Goal: Task Accomplishment & Management: Complete application form

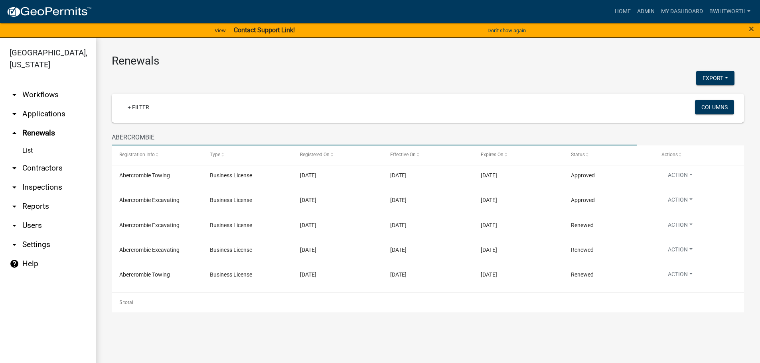
drag, startPoint x: 163, startPoint y: 134, endPoint x: 69, endPoint y: 139, distance: 94.7
click at [80, 141] on div "[GEOGRAPHIC_DATA], [US_STATE] arrow_drop_down Workflows List arrow_drop_down Ap…" at bounding box center [380, 205] width 760 height 335
click at [39, 112] on link "arrow_drop_down Applications" at bounding box center [48, 113] width 96 height 19
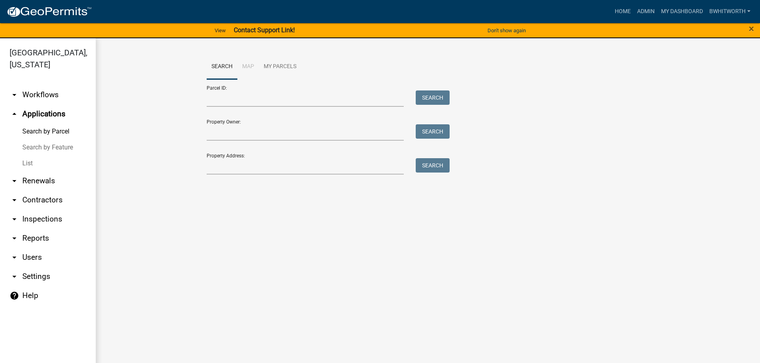
click at [32, 161] on link "List" at bounding box center [48, 164] width 96 height 16
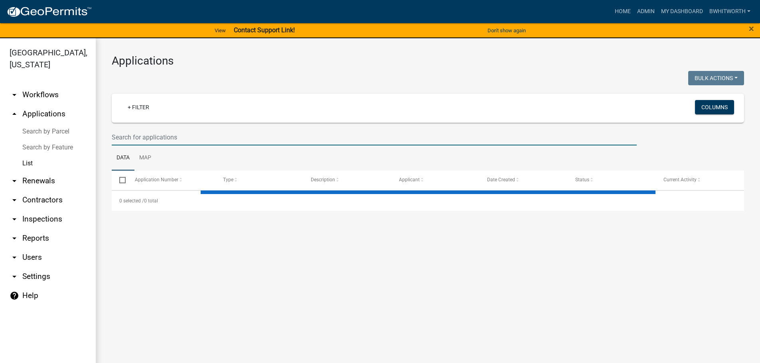
click at [124, 140] on input "text" at bounding box center [374, 137] width 525 height 16
select select "3: 100"
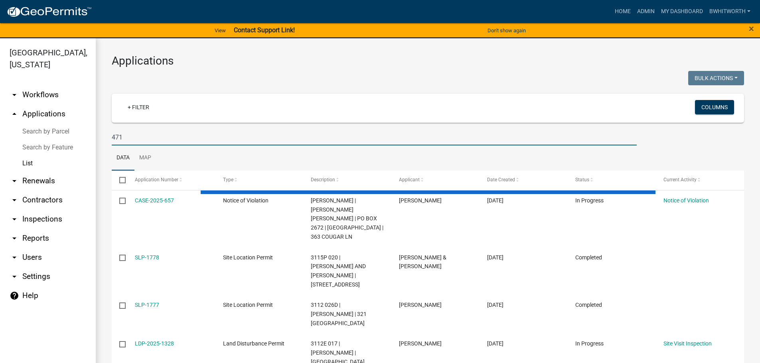
type input "471"
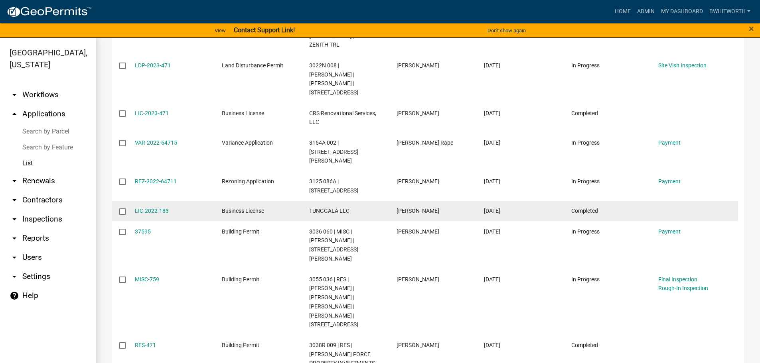
scroll to position [598, 0]
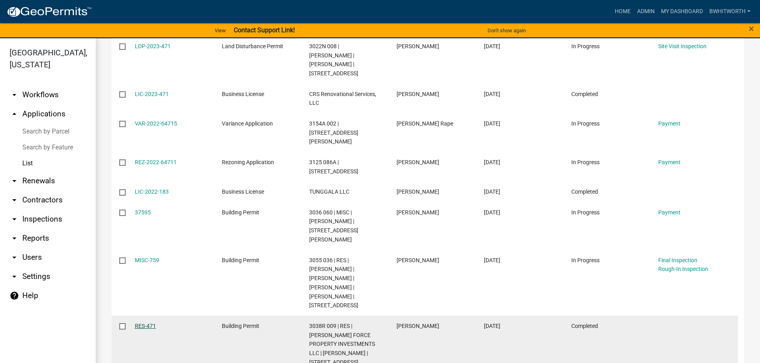
click at [144, 323] on link "RES-471" at bounding box center [145, 326] width 21 height 6
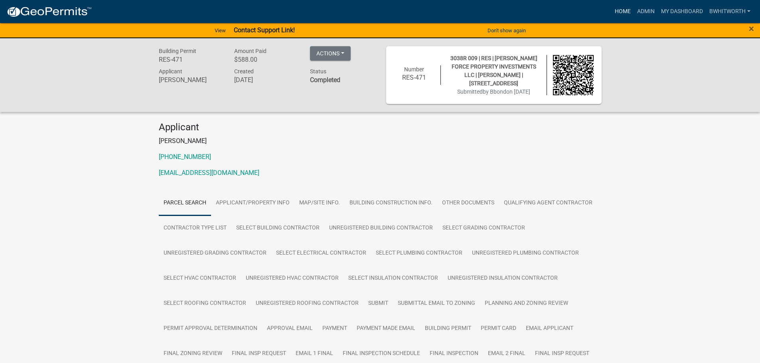
click at [621, 12] on link "Home" at bounding box center [622, 11] width 22 height 15
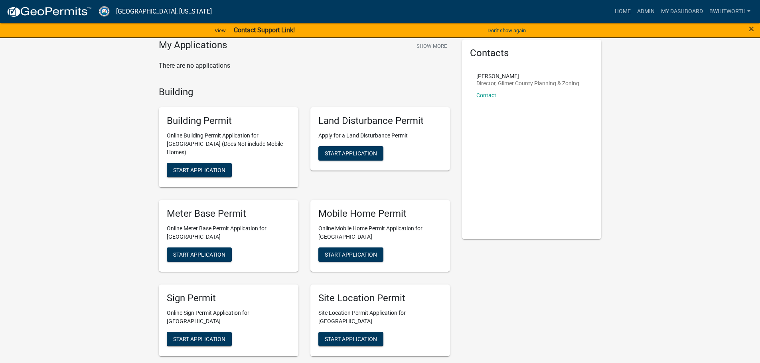
scroll to position [40, 0]
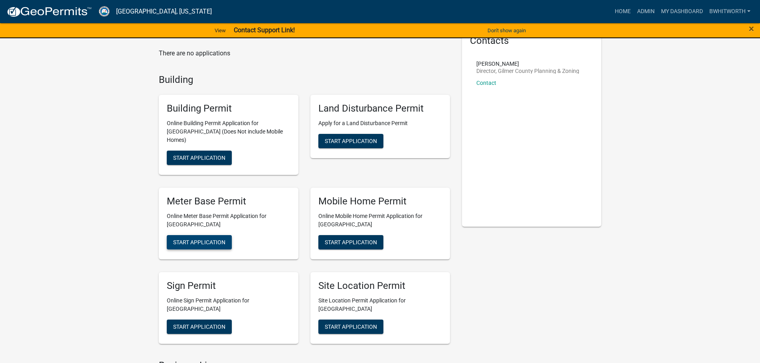
click at [197, 239] on span "Start Application" at bounding box center [199, 242] width 52 height 6
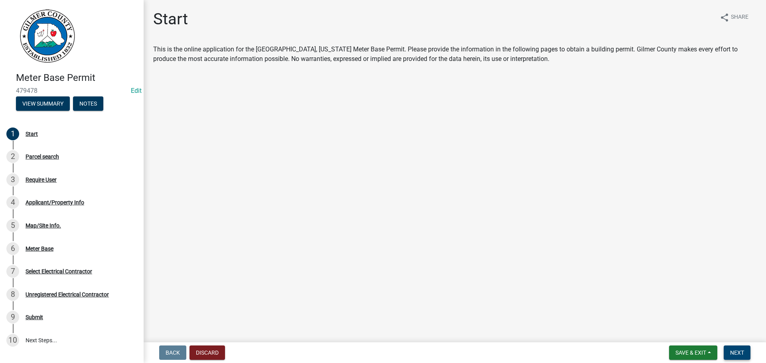
click at [737, 351] on span "Next" at bounding box center [737, 353] width 14 height 6
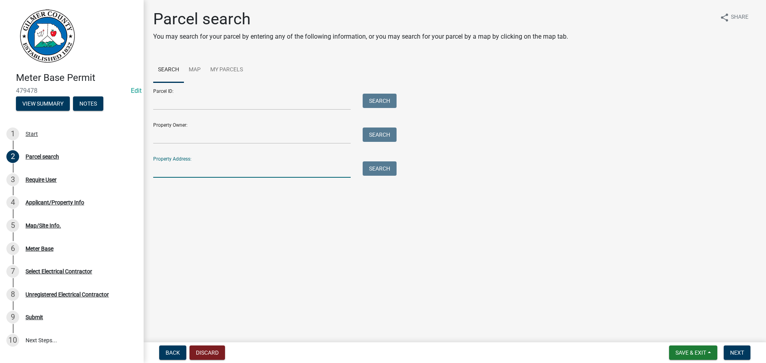
click at [190, 170] on input "Property Address:" at bounding box center [251, 170] width 197 height 16
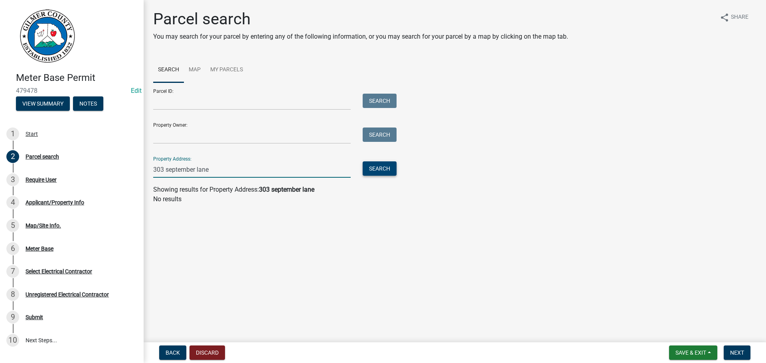
click at [385, 165] on button "Search" at bounding box center [379, 169] width 34 height 14
click at [207, 170] on input "303 september lane" at bounding box center [251, 170] width 197 height 16
click at [209, 171] on input "303 september lane" at bounding box center [251, 170] width 197 height 16
click at [209, 171] on input "303 september ln" at bounding box center [251, 170] width 197 height 16
type input "303 september ln"
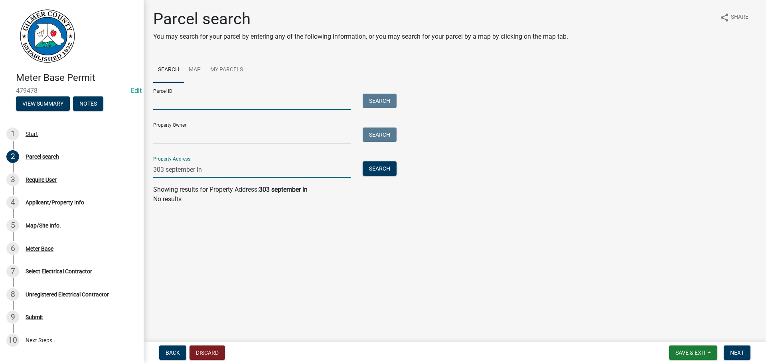
click at [162, 105] on input "Parcel ID:" at bounding box center [251, 102] width 197 height 16
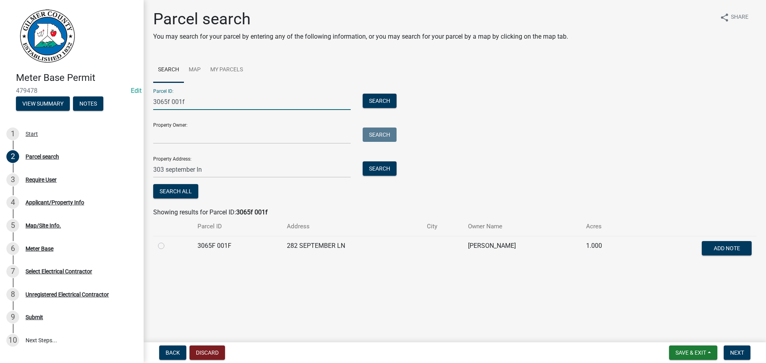
type input "3065f 001f"
click at [167, 241] on label at bounding box center [167, 241] width 0 height 0
click at [167, 246] on 001F "radio" at bounding box center [169, 243] width 5 height 5
radio 001F "true"
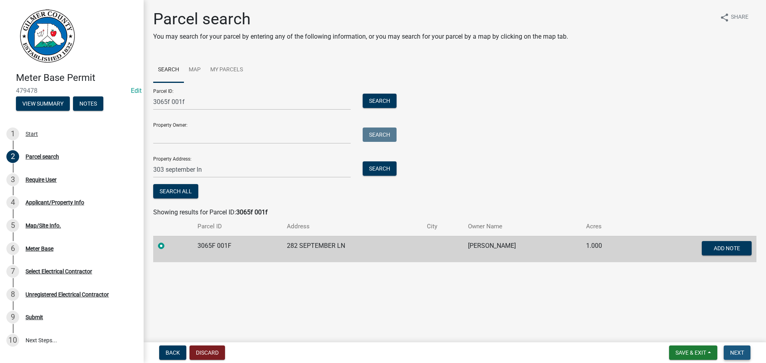
click at [737, 350] on span "Next" at bounding box center [737, 353] width 14 height 6
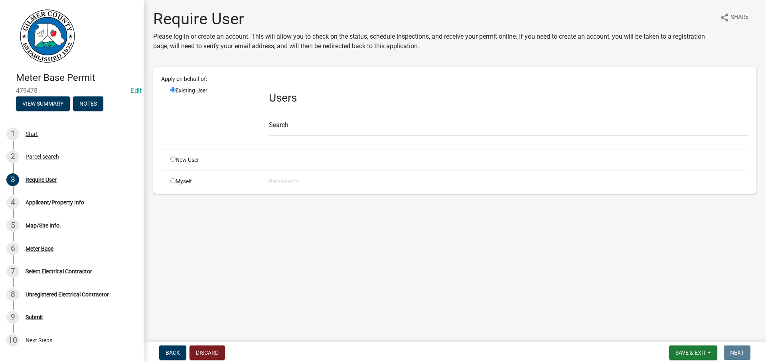
click at [172, 160] on input "radio" at bounding box center [172, 159] width 5 height 5
radio input "true"
radio input "false"
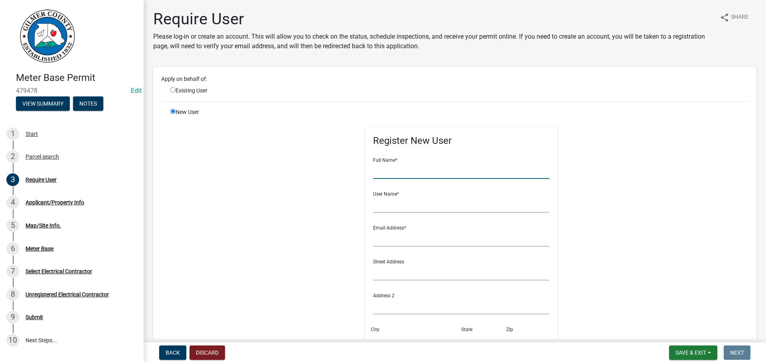
click at [381, 175] on input "text" at bounding box center [461, 171] width 177 height 16
drag, startPoint x: 416, startPoint y: 173, endPoint x: 355, endPoint y: 167, distance: 60.5
click at [359, 167] on div "Register New User Full Name * [PERSON_NAME] User Name * Email Address * Street …" at bounding box center [461, 287] width 205 height 359
type input "[PERSON_NAME]"
click at [377, 203] on input "text" at bounding box center [461, 205] width 177 height 16
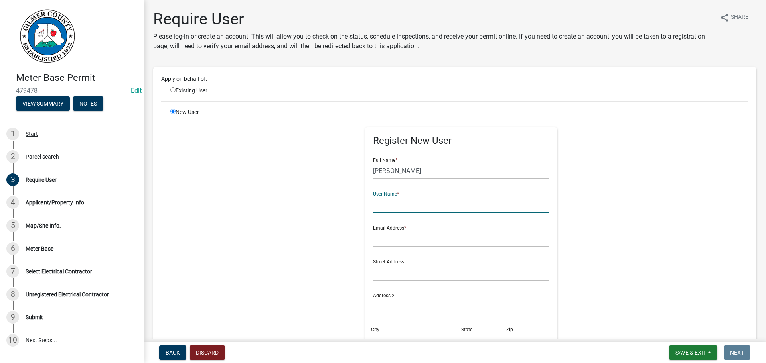
paste input "[PERSON_NAME]"
click at [393, 206] on input "[PERSON_NAME]" at bounding box center [461, 205] width 177 height 16
type input "edgardorodriguez*"
click at [391, 238] on input "text" at bounding box center [461, 238] width 177 height 16
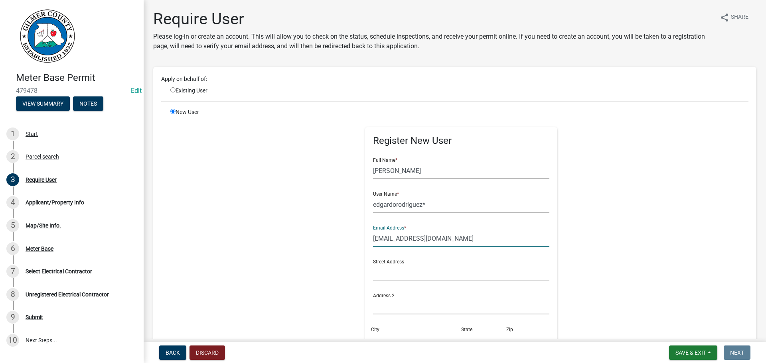
scroll to position [160, 0]
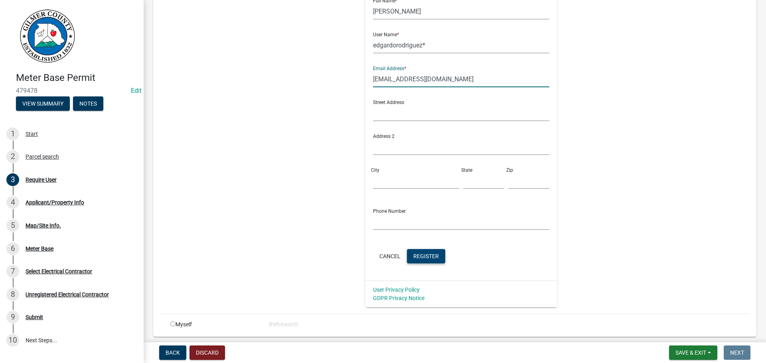
type input "[EMAIL_ADDRESS][DOMAIN_NAME]"
click at [415, 258] on span "Register" at bounding box center [426, 256] width 26 height 6
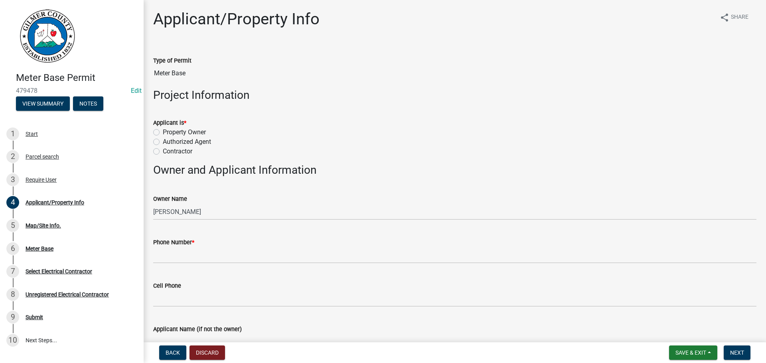
click at [163, 141] on label "Authorized Agent" at bounding box center [187, 142] width 48 height 10
click at [163, 141] on input "Authorized Agent" at bounding box center [165, 139] width 5 height 5
radio input "true"
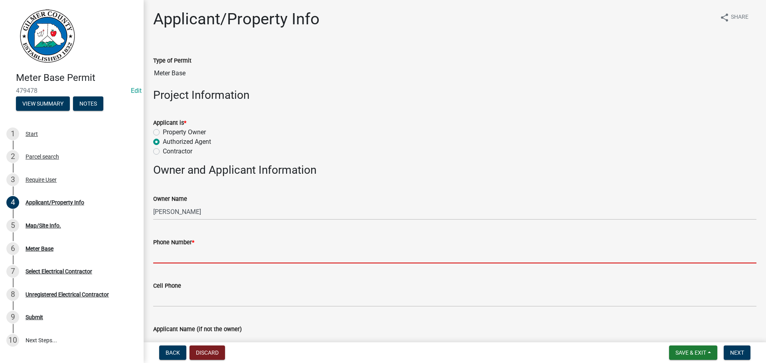
drag, startPoint x: 175, startPoint y: 248, endPoint x: 144, endPoint y: 248, distance: 31.1
click at [175, 248] on input "Phone Number *" at bounding box center [454, 255] width 603 height 16
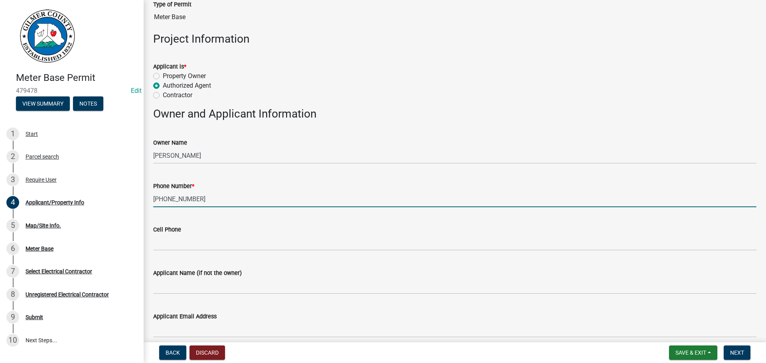
scroll to position [80, 0]
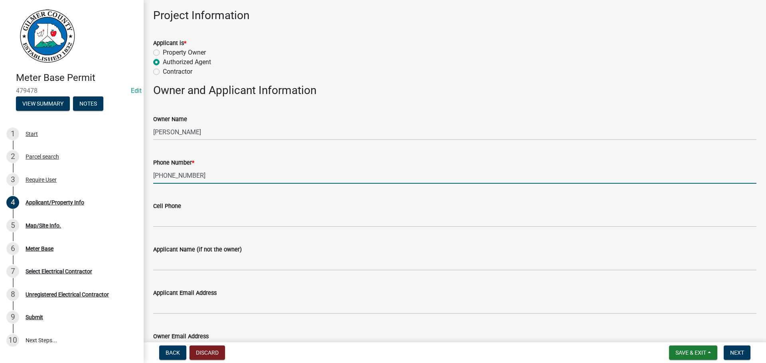
type input "[PHONE_NUMBER]"
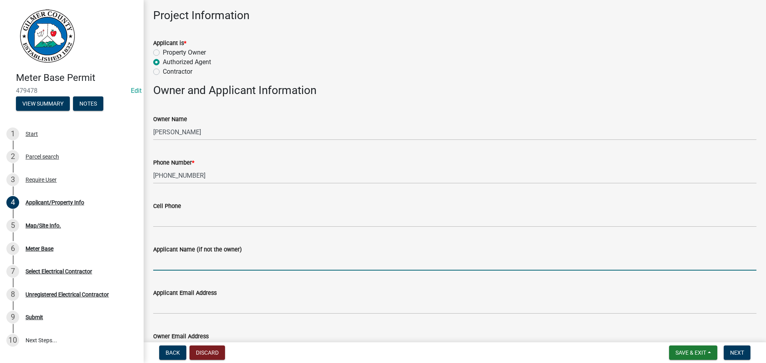
click at [202, 264] on input "Applicant Name (if not the owner)" at bounding box center [454, 262] width 603 height 16
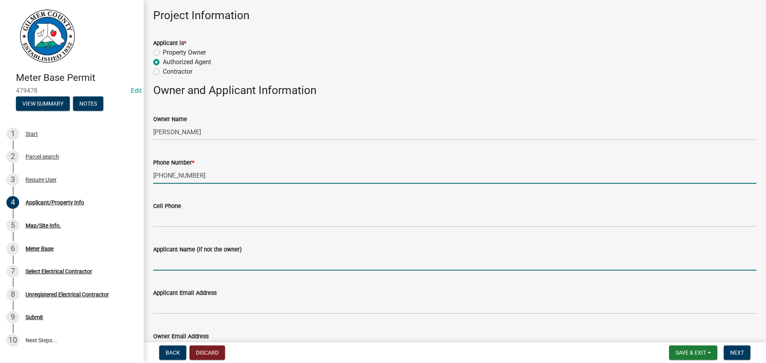
click at [264, 169] on input "[PHONE_NUMBER]" at bounding box center [454, 175] width 603 height 16
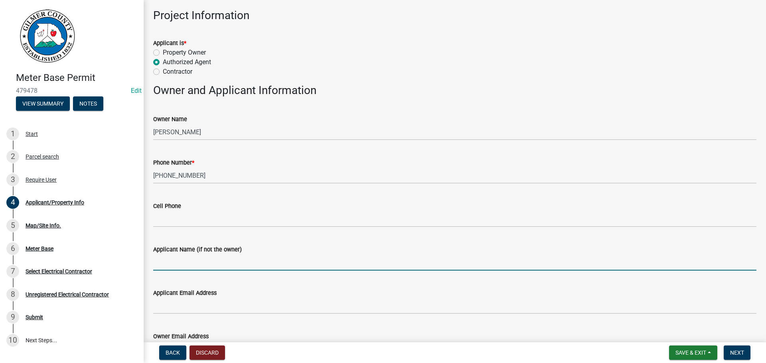
click at [195, 260] on input "Applicant Name (if not the owner)" at bounding box center [454, 262] width 603 height 16
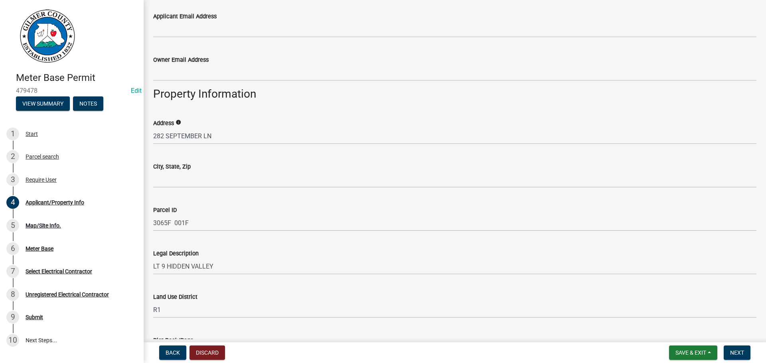
scroll to position [359, 0]
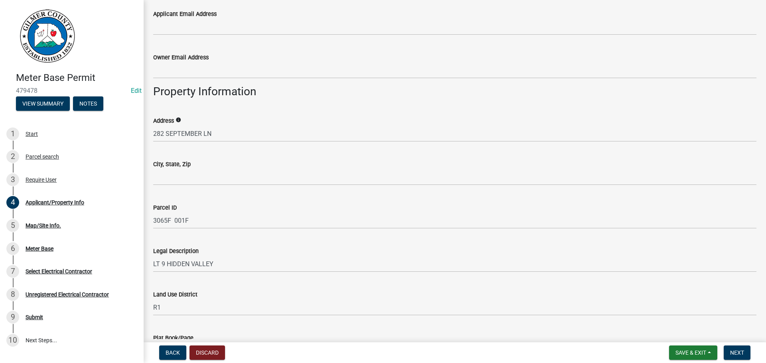
type input "[PERSON_NAME]"
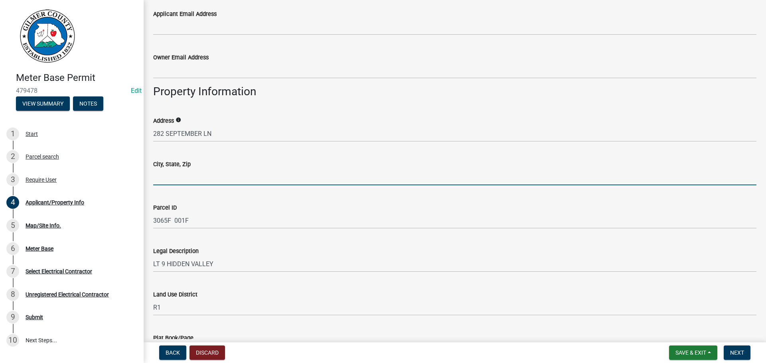
click at [171, 179] on input "City, State, Zip" at bounding box center [454, 177] width 603 height 16
type input "ELLIJAY GA 30540"
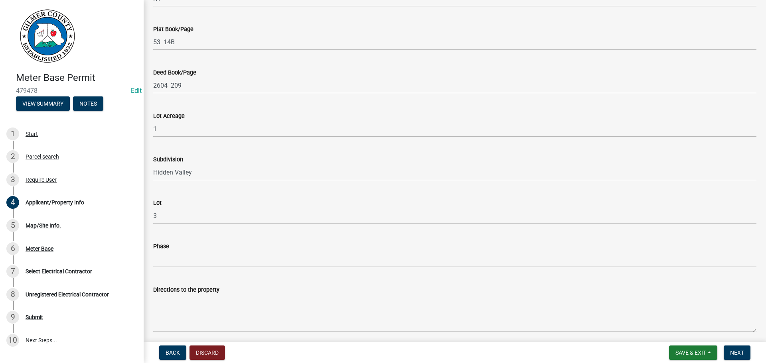
scroll to position [698, 0]
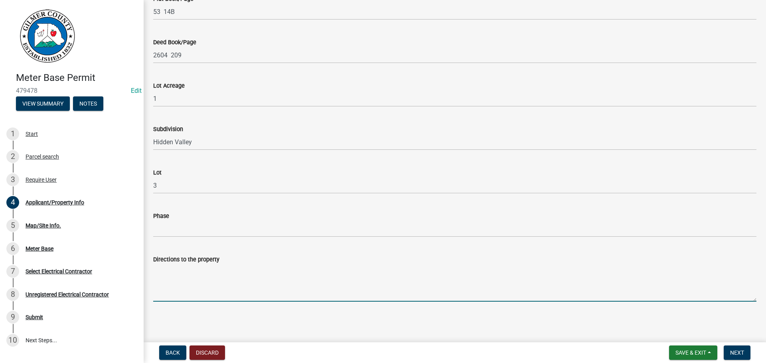
click at [185, 276] on textarea "Directions to the property" at bounding box center [454, 282] width 603 height 37
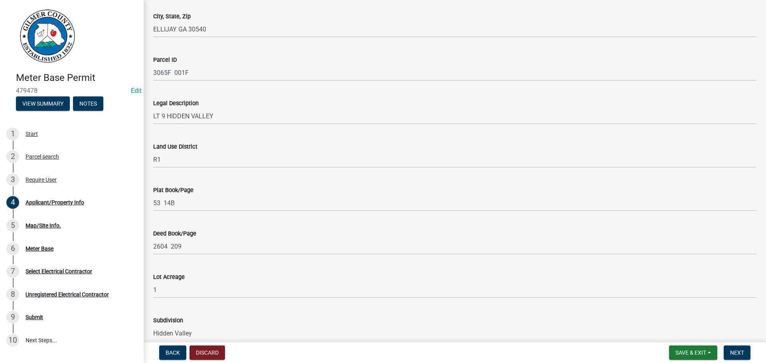
scroll to position [379, 0]
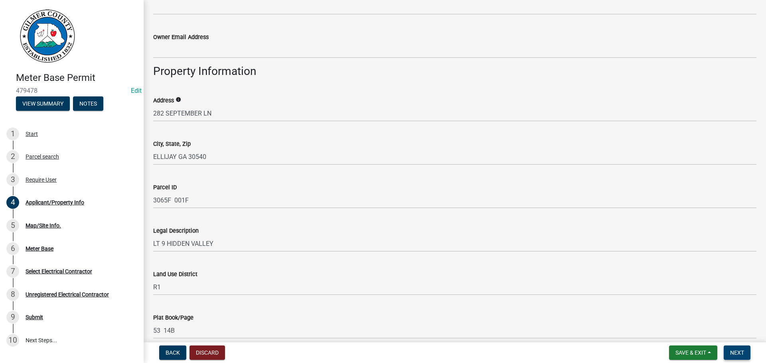
type textarea "52W, RT ON TOWER LN, RT ON SEPTEMBER LN, GO TO END ON RT FOLLOW DRIVE TO 3RD HO…"
click at [739, 353] on span "Next" at bounding box center [737, 353] width 14 height 6
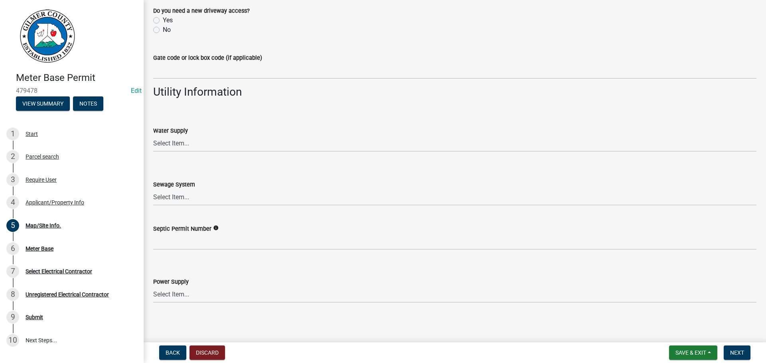
scroll to position [604, 0]
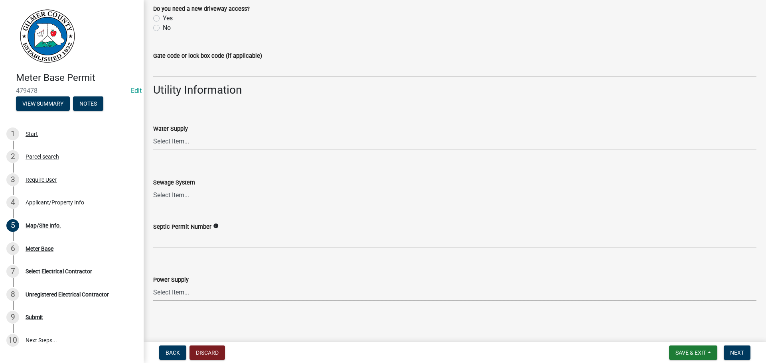
click at [179, 291] on select "Select Item... Amicalola EMC [GEOGRAPHIC_DATA] EMC Tri-State Power [US_STATE] P…" at bounding box center [454, 293] width 603 height 16
click at [153, 285] on select "Select Item... Amicalola EMC [GEOGRAPHIC_DATA] EMC Tri-State Power [US_STATE] P…" at bounding box center [454, 293] width 603 height 16
select select "c9feaa94-b03b-4165-97cf-90fdf63947c5"
click at [737, 350] on span "Next" at bounding box center [737, 353] width 14 height 6
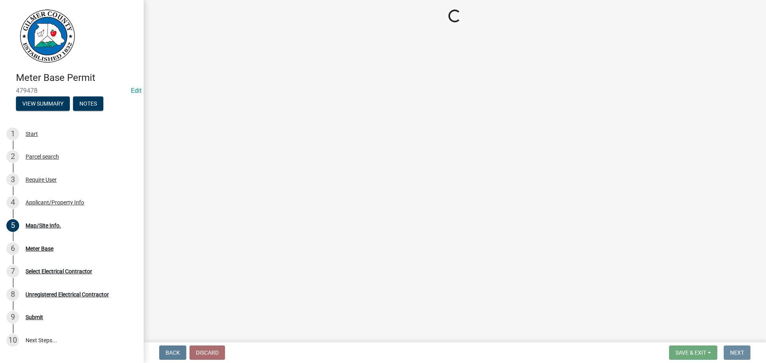
scroll to position [0, 0]
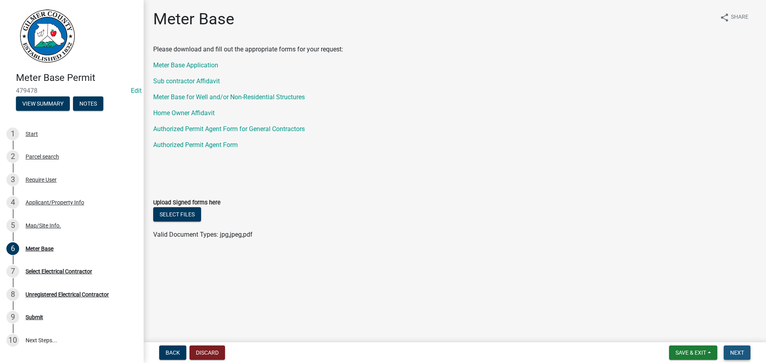
click at [729, 351] on button "Next" at bounding box center [736, 353] width 27 height 14
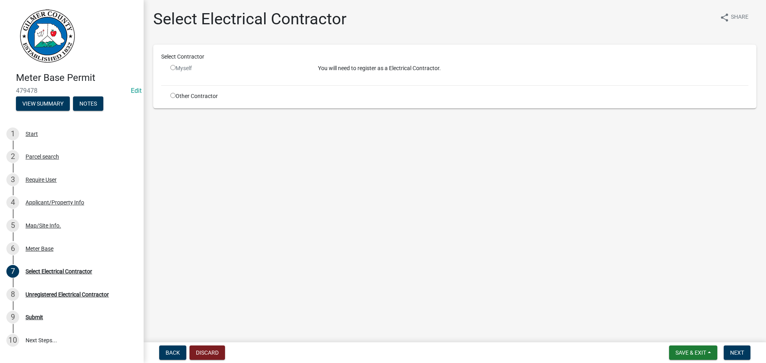
click at [171, 67] on input "radio" at bounding box center [172, 67] width 5 height 5
radio input "false"
click at [171, 95] on input "radio" at bounding box center [172, 95] width 5 height 5
radio input "true"
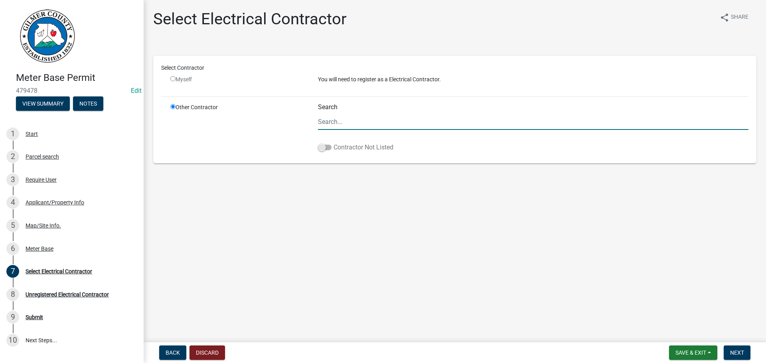
click at [325, 148] on span at bounding box center [325, 148] width 14 height 6
click at [333, 143] on input "Contractor Not Listed" at bounding box center [333, 143] width 0 height 0
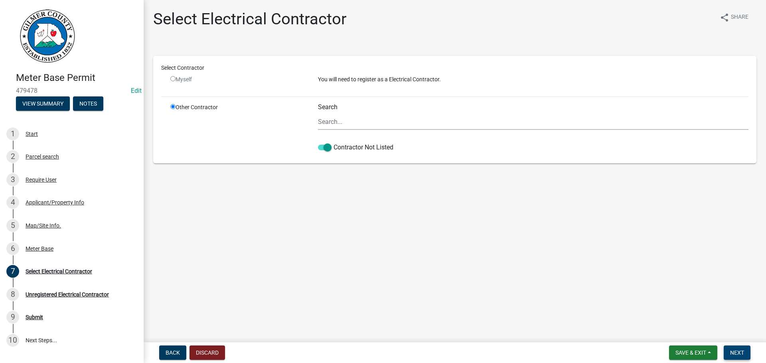
click at [733, 348] on button "Next" at bounding box center [736, 353] width 27 height 14
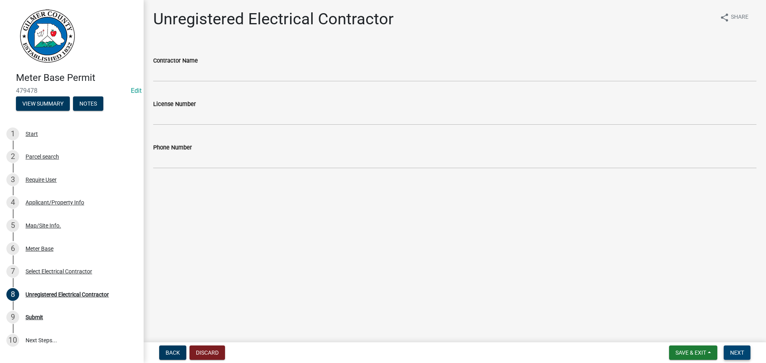
click at [735, 355] on span "Next" at bounding box center [737, 353] width 14 height 6
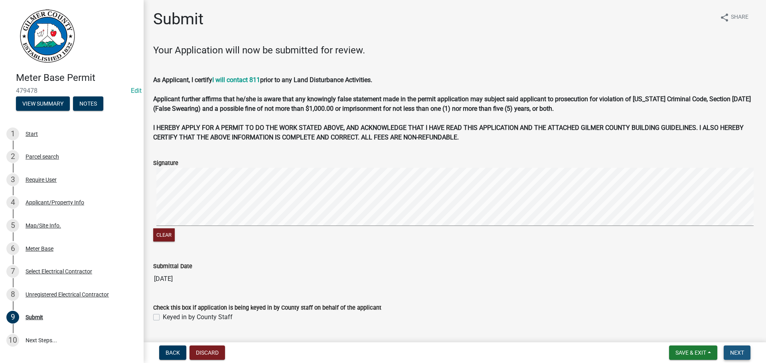
click at [735, 355] on span "Next" at bounding box center [737, 353] width 14 height 6
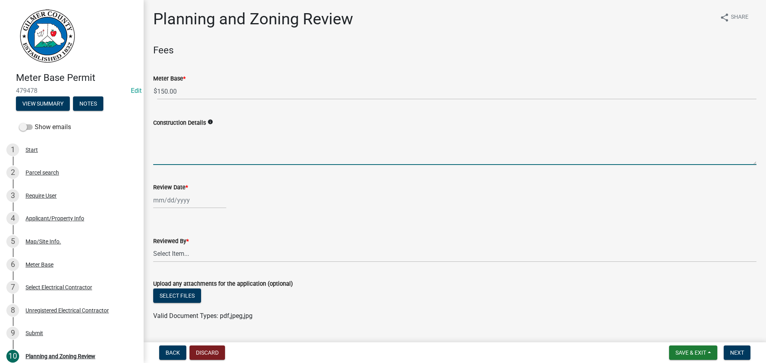
click at [273, 153] on textarea "Construction Details" at bounding box center [454, 146] width 603 height 37
click at [198, 132] on textarea "METER BASE KFOR HOME" at bounding box center [454, 146] width 603 height 37
type textarea "METER BASE FOR HOME"
select select "9"
select select "2025"
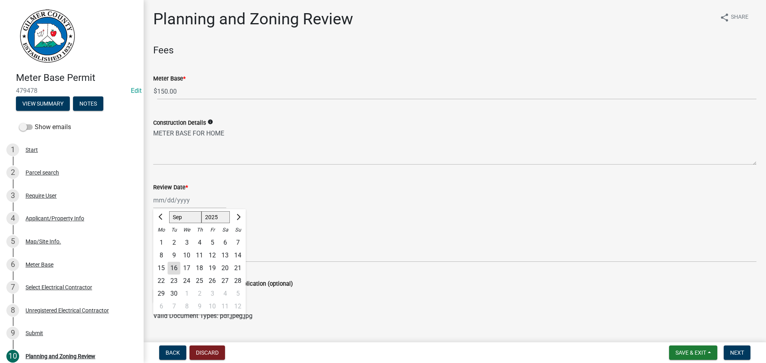
click at [175, 270] on div "16" at bounding box center [173, 268] width 13 height 13
type input "[DATE]"
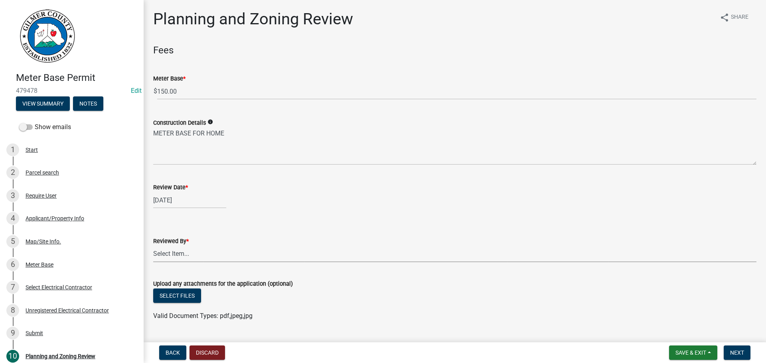
click at [187, 254] on select "Select Item... [PERSON_NAME] [PERSON_NAME] [PERSON_NAME] [PERSON_NAME] [PERSON_…" at bounding box center [454, 254] width 603 height 16
click at [153, 246] on select "Select Item... [PERSON_NAME] [PERSON_NAME] [PERSON_NAME] [PERSON_NAME] [PERSON_…" at bounding box center [454, 254] width 603 height 16
select select "f66b4cef-93c9-440c-84d8-a2c8d35cb7c1"
click at [742, 351] on span "Next" at bounding box center [737, 353] width 14 height 6
click at [735, 355] on span "Next" at bounding box center [737, 353] width 14 height 6
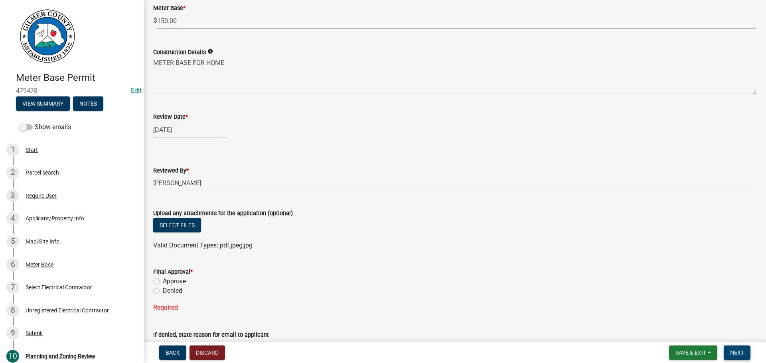
scroll to position [146, 0]
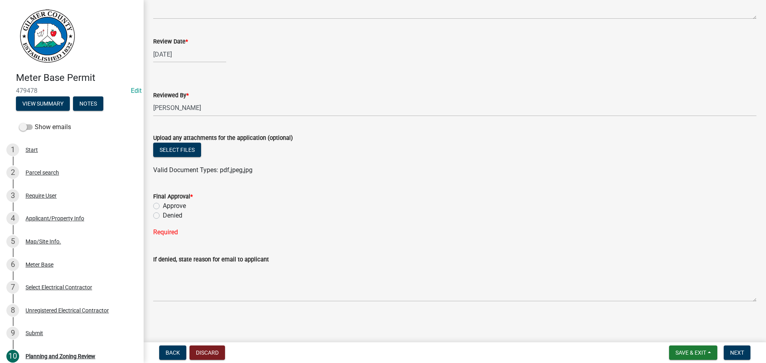
click at [163, 205] on label "Approve" at bounding box center [174, 206] width 23 height 10
click at [163, 205] on input "Approve" at bounding box center [165, 203] width 5 height 5
radio input "true"
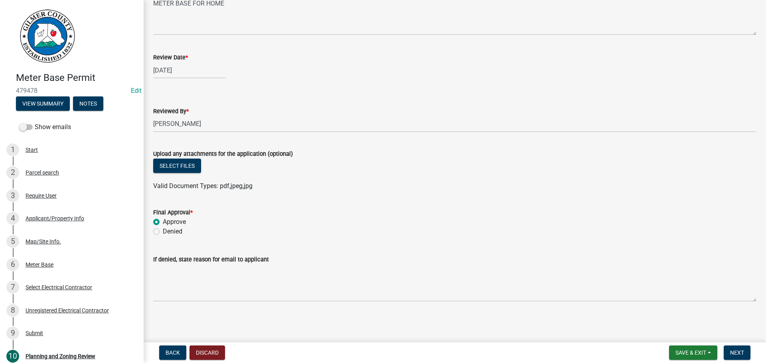
scroll to position [130, 0]
click at [735, 351] on span "Next" at bounding box center [737, 353] width 14 height 6
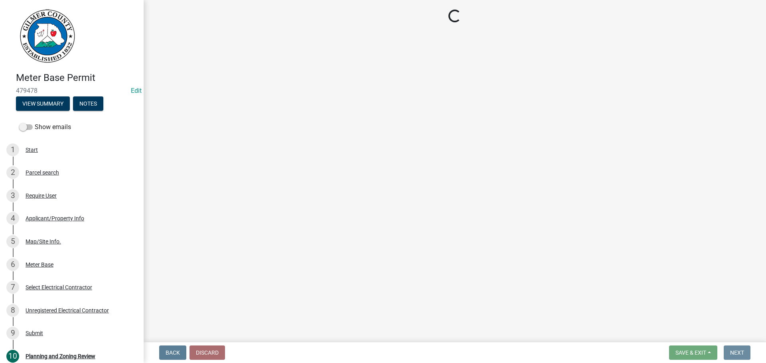
scroll to position [0, 0]
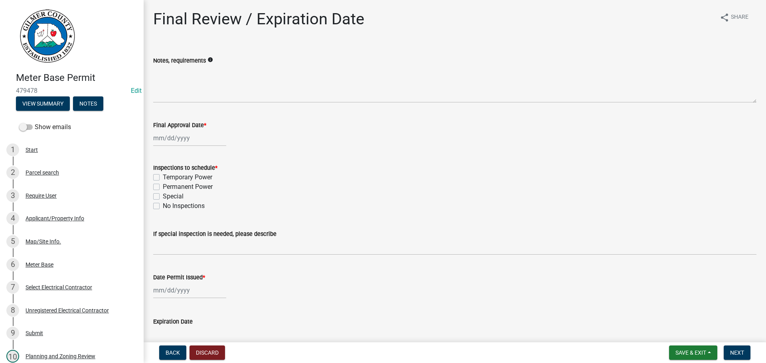
click at [173, 142] on div at bounding box center [189, 138] width 73 height 16
select select "9"
select select "2025"
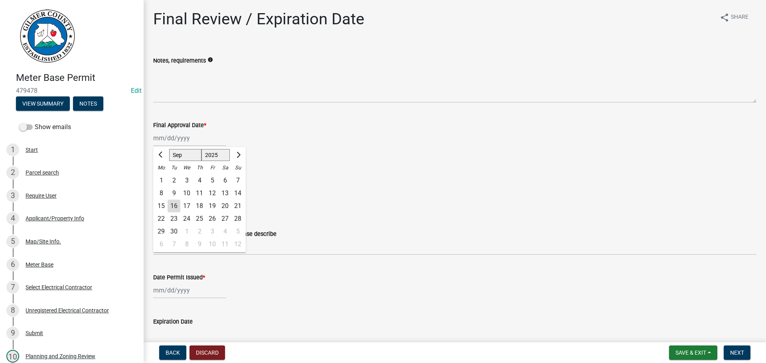
click at [174, 204] on div "16" at bounding box center [173, 206] width 13 height 13
type input "[DATE]"
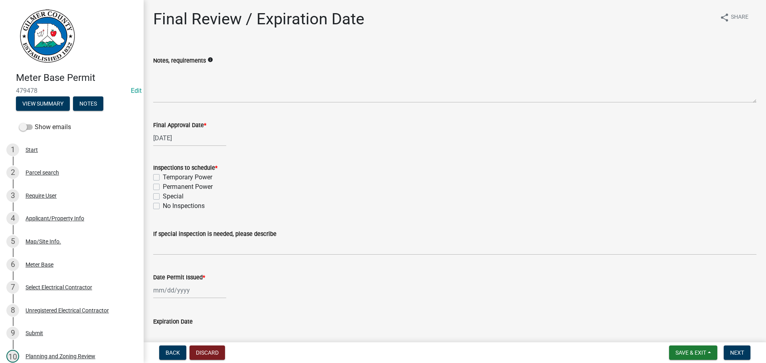
click at [163, 185] on label "Permanent Power" at bounding box center [188, 187] width 50 height 10
click at [163, 185] on input "Permanent Power" at bounding box center [165, 184] width 5 height 5
checkbox input "true"
checkbox input "false"
checkbox input "true"
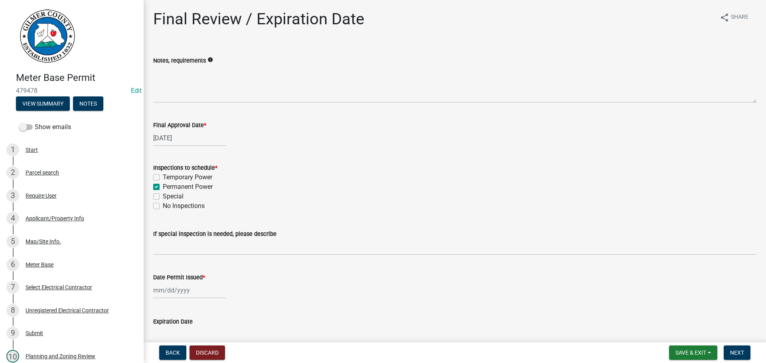
checkbox input "false"
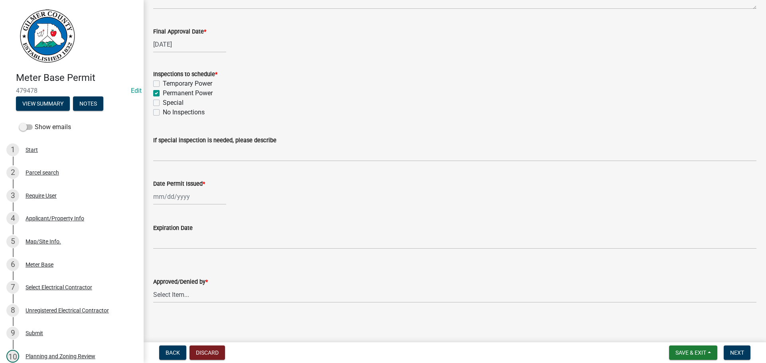
scroll to position [96, 0]
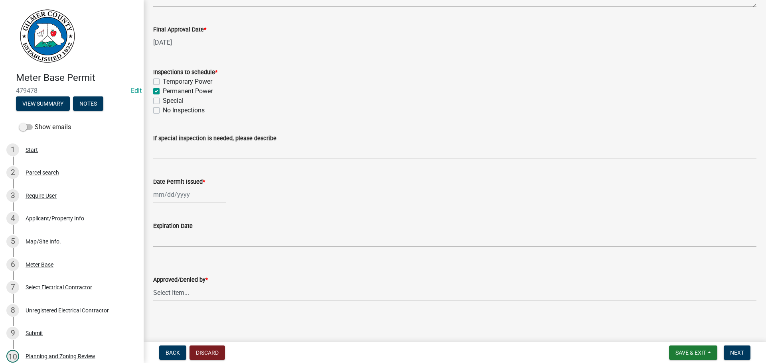
select select "9"
select select "2025"
click at [177, 194] on div "[PERSON_NAME] Feb Mar Apr [PERSON_NAME][DATE] Oct Nov [DATE] 1526 1527 1528 152…" at bounding box center [189, 195] width 73 height 16
click at [176, 262] on div "16" at bounding box center [173, 262] width 13 height 13
type input "[DATE]"
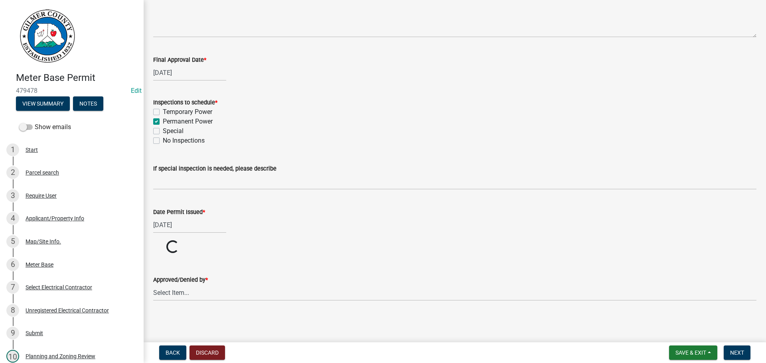
scroll to position [65, 0]
click at [198, 294] on div "Approved/Denied by * Select Item... [PERSON_NAME] [PERSON_NAME] [PERSON_NAME] […" at bounding box center [454, 277] width 603 height 47
click at [153, 315] on select "Select Item... [PERSON_NAME] [PERSON_NAME] [PERSON_NAME] [PERSON_NAME] [PERSON_…" at bounding box center [454, 323] width 603 height 16
select select "f66b4cef-93c9-440c-84d8-a2c8d35cb7c1"
click at [745, 350] on button "Next" at bounding box center [736, 353] width 27 height 14
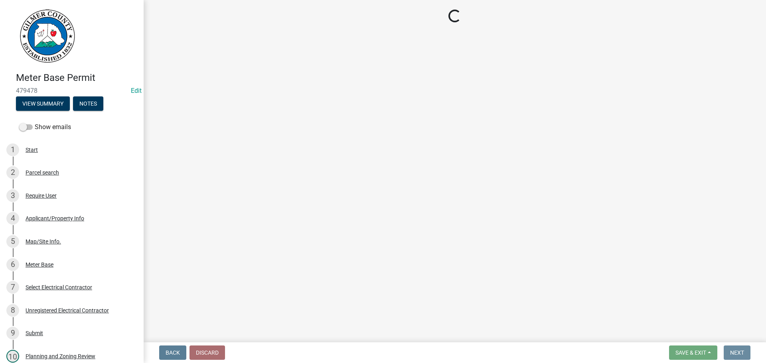
scroll to position [0, 0]
select select "2: 1"
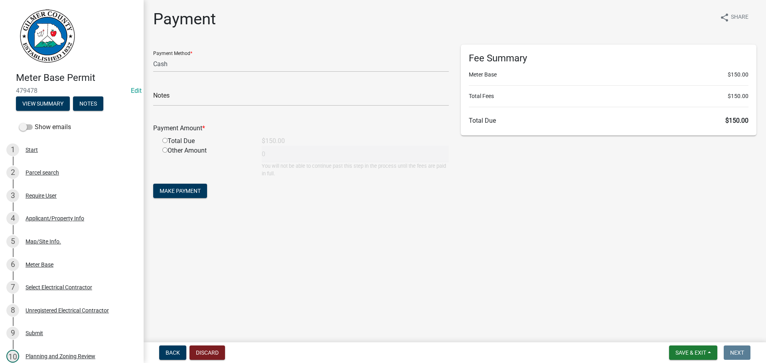
click at [165, 140] on input "radio" at bounding box center [164, 140] width 5 height 5
radio input "true"
type input "150"
click at [175, 191] on span "Make Payment" at bounding box center [180, 191] width 41 height 6
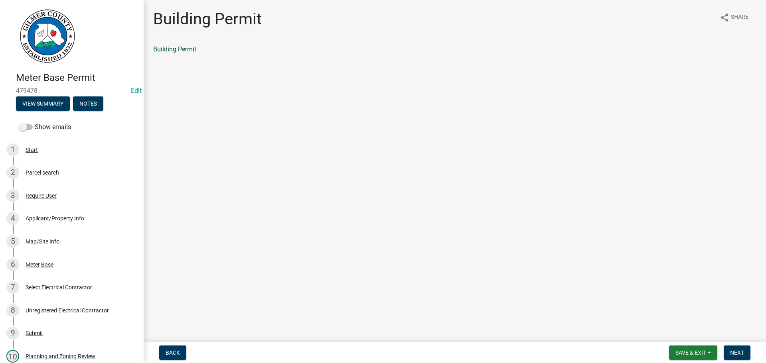
click at [181, 49] on link "Building Permit" at bounding box center [174, 49] width 43 height 8
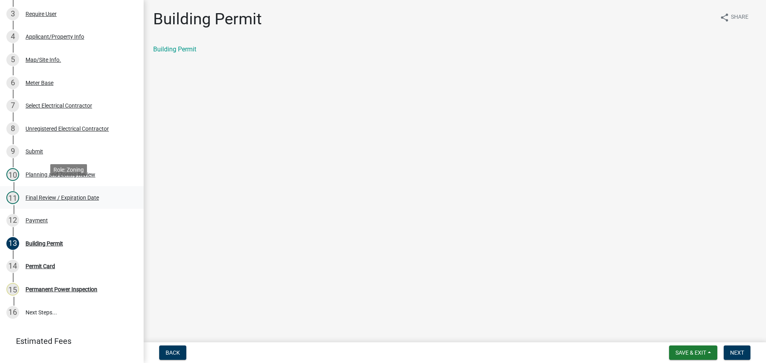
scroll to position [199, 0]
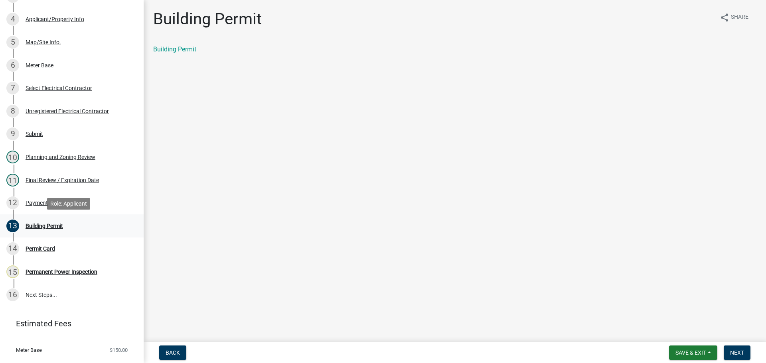
click at [43, 225] on div "Building Permit" at bounding box center [44, 226] width 37 height 6
click at [192, 48] on link "Building Permit" at bounding box center [174, 49] width 43 height 8
click at [37, 199] on div "12 Payment" at bounding box center [68, 203] width 124 height 13
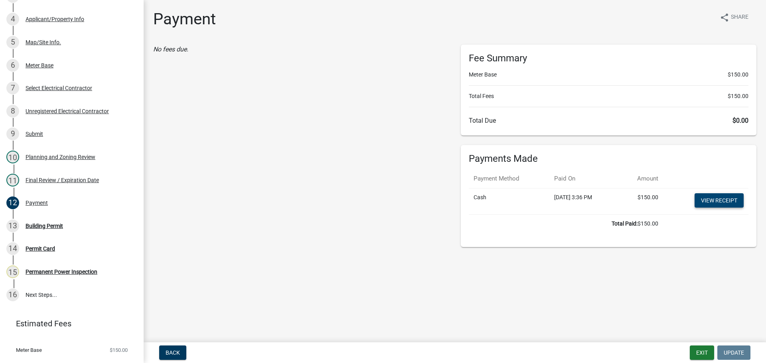
click at [712, 199] on link "View receipt" at bounding box center [718, 200] width 49 height 14
